Goal: Information Seeking & Learning: Learn about a topic

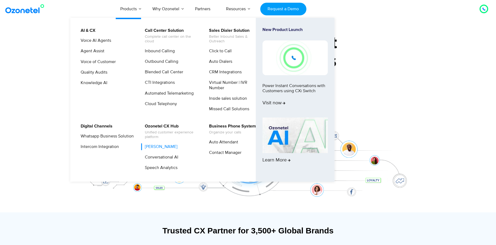
click at [171, 148] on link "[PERSON_NAME]" at bounding box center [159, 147] width 37 height 7
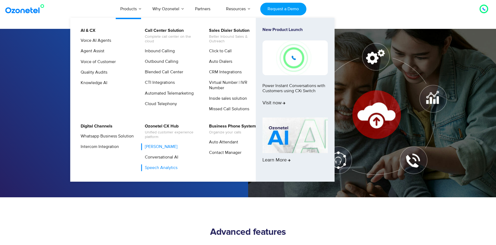
click at [164, 170] on link "Speech Analytics" at bounding box center [159, 168] width 37 height 7
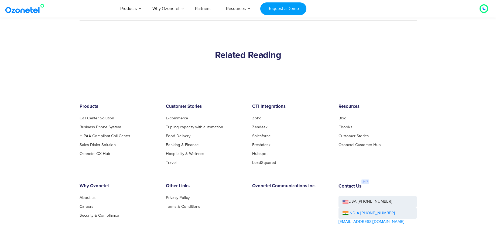
scroll to position [1943, 0]
